Goal: Register for event/course

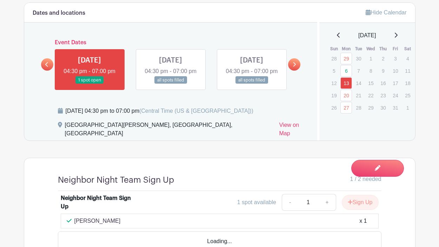
scroll to position [446, 0]
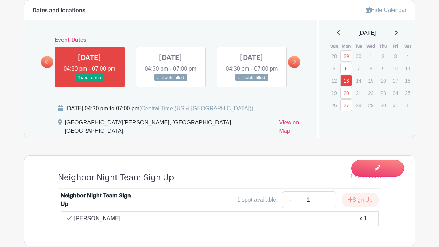
click at [74, 103] on div "Dates and locations Event Dates [DATE] 04:30 pm - 07:00 pm all spots filled [DA…" at bounding box center [170, 68] width 293 height 137
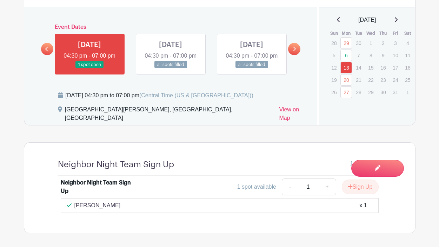
scroll to position [458, 0]
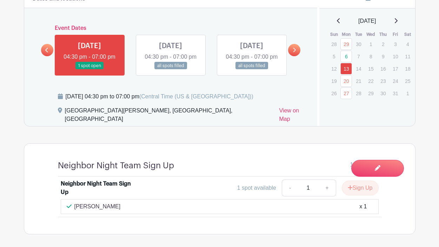
click at [171, 69] on link at bounding box center [171, 69] width 0 height 0
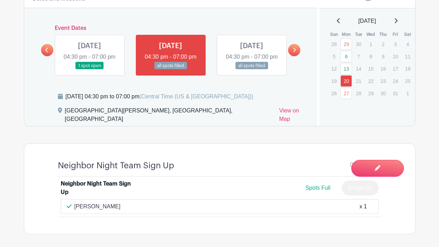
click at [252, 69] on link at bounding box center [252, 69] width 0 height 0
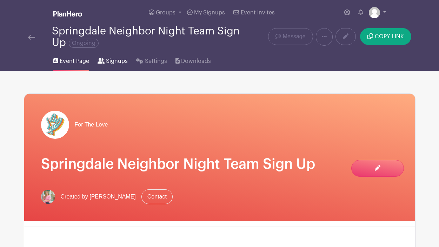
click at [119, 61] on span "Signups" at bounding box center [117, 61] width 22 height 8
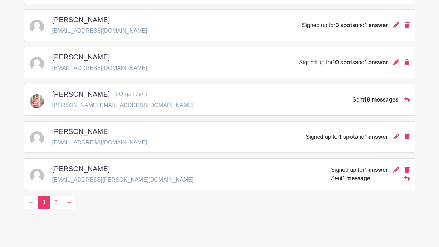
scroll to position [1051, 0]
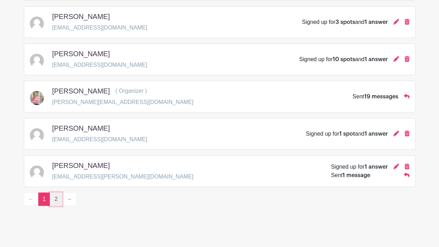
click at [57, 197] on link "2" at bounding box center [56, 198] width 12 height 13
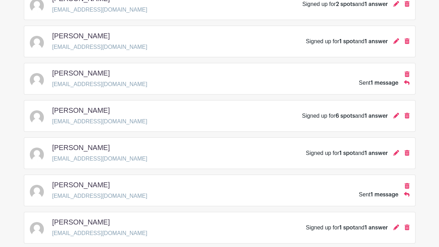
scroll to position [398, 0]
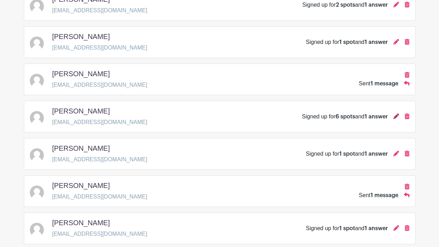
click at [396, 116] on icon at bounding box center [396, 116] width 6 height 6
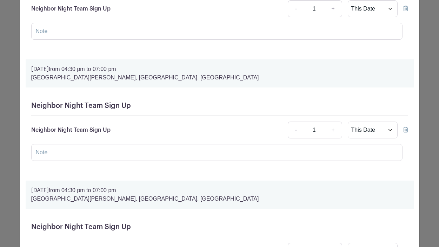
scroll to position [0, 0]
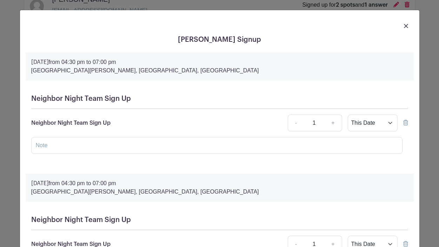
click at [405, 24] on img at bounding box center [406, 26] width 4 height 4
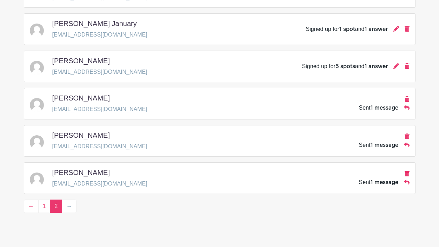
scroll to position [822, 0]
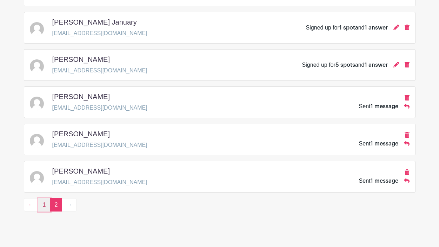
click at [42, 207] on link "1" at bounding box center [44, 204] width 12 height 13
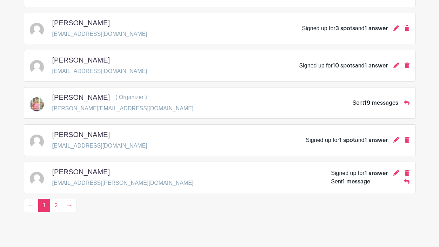
scroll to position [1054, 0]
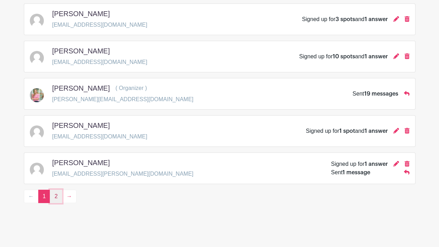
click at [57, 197] on link "2" at bounding box center [56, 196] width 12 height 13
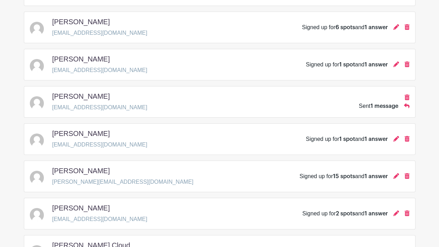
scroll to position [489, 0]
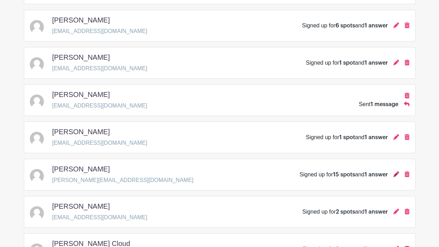
click at [396, 175] on icon at bounding box center [396, 174] width 6 height 6
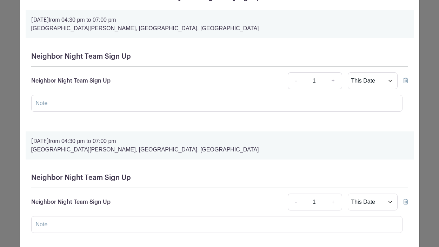
scroll to position [0, 0]
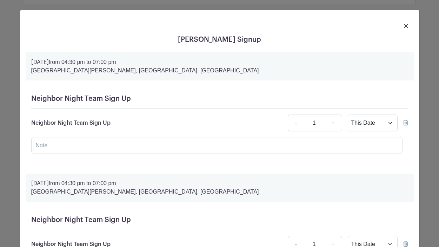
click at [405, 24] on img at bounding box center [406, 26] width 4 height 4
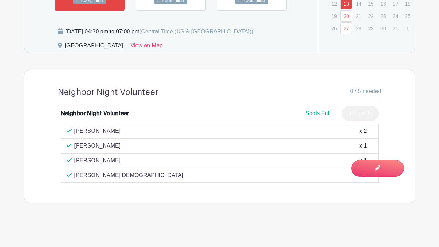
scroll to position [498, 0]
drag, startPoint x: 125, startPoint y: 132, endPoint x: 146, endPoint y: 129, distance: 21.2
click at [146, 129] on div "Maricela Maqueda x 2" at bounding box center [220, 131] width 306 height 8
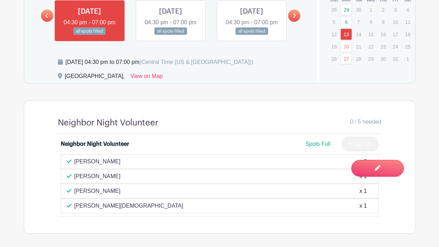
scroll to position [451, 0]
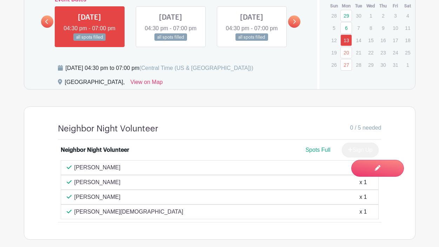
click at [171, 41] on link at bounding box center [171, 41] width 0 height 0
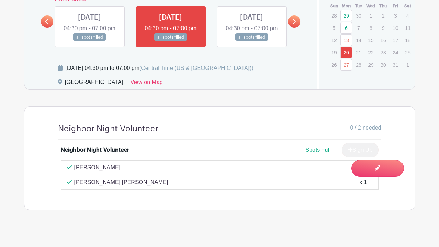
click at [252, 41] on link at bounding box center [252, 41] width 0 height 0
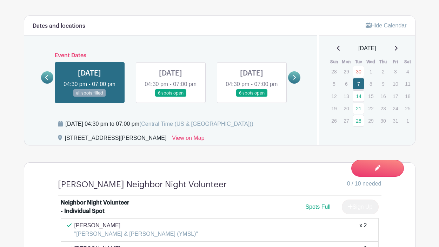
scroll to position [420, 0]
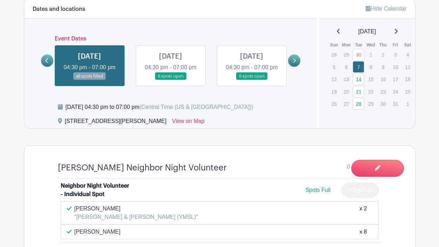
drag, startPoint x: 135, startPoint y: 221, endPoint x: 73, endPoint y: 224, distance: 62.6
click at [73, 227] on div "Elizabeth Beam Hormel x 8" at bounding box center [220, 231] width 306 height 8
copy p "Elizabeth Beam Hormel"
click at [171, 80] on link at bounding box center [171, 80] width 0 height 0
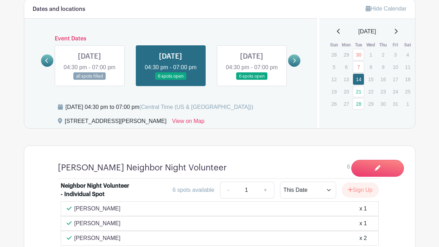
click at [252, 80] on link at bounding box center [252, 80] width 0 height 0
